Goal: Task Accomplishment & Management: Manage account settings

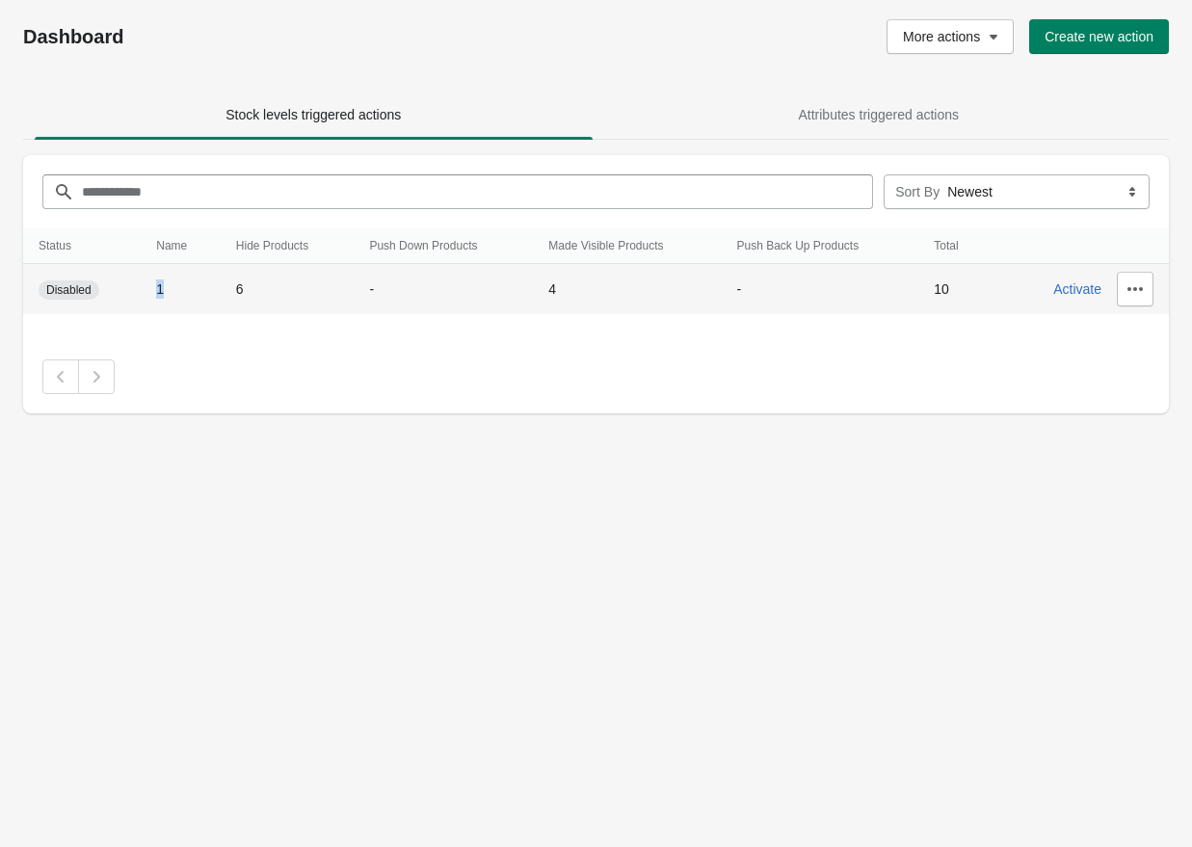
drag, startPoint x: 152, startPoint y: 287, endPoint x: 200, endPoint y: 287, distance: 48.2
click at [200, 287] on td "1" at bounding box center [181, 289] width 80 height 51
drag, startPoint x: 223, startPoint y: 286, endPoint x: 360, endPoint y: 286, distance: 137.8
click at [361, 286] on tr "New Disabled 1 6 - 4 - 10 Activate" at bounding box center [596, 289] width 1146 height 51
click at [553, 287] on td "4" at bounding box center [627, 289] width 188 height 51
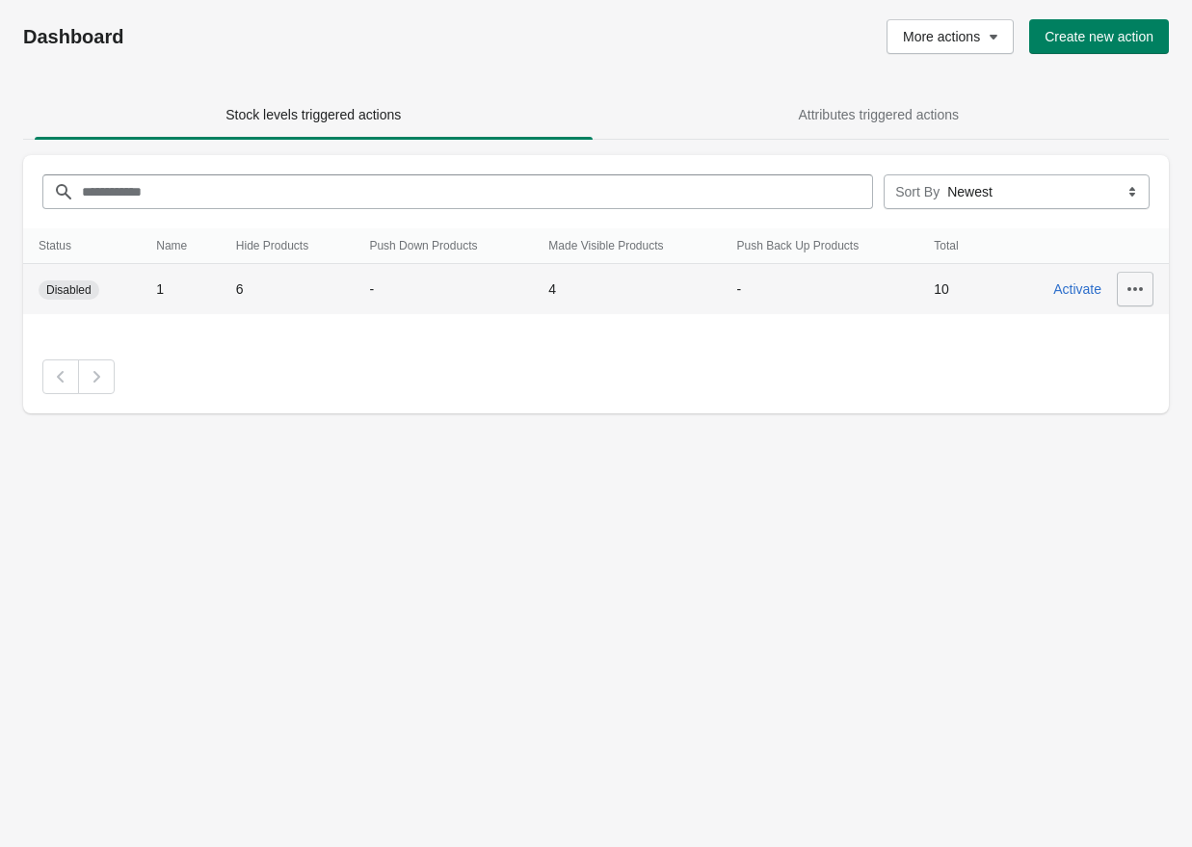
click at [808, 280] on button "button" at bounding box center [1135, 289] width 37 height 35
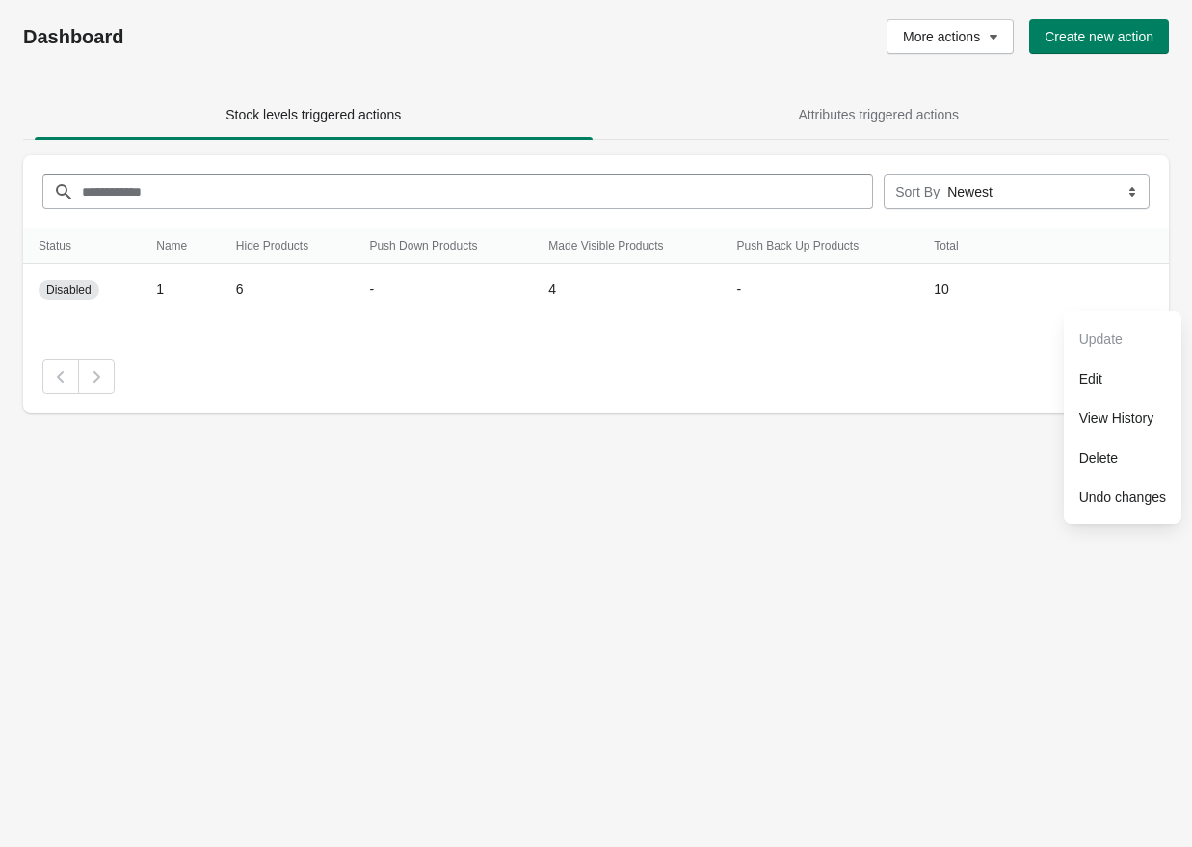
click at [666, 386] on div "Pagination" at bounding box center [595, 376] width 1107 height 35
